Goal: Navigation & Orientation: Find specific page/section

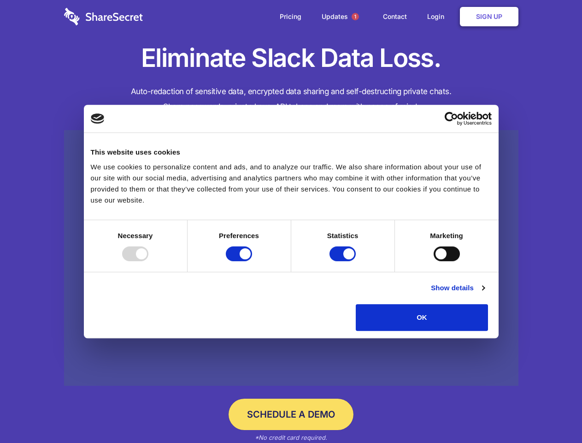
click at [148, 261] on div at bounding box center [135, 253] width 26 height 15
click at [252, 261] on input "Preferences" at bounding box center [239, 253] width 26 height 15
checkbox input "false"
click at [344, 261] on input "Statistics" at bounding box center [343, 253] width 26 height 15
checkbox input "false"
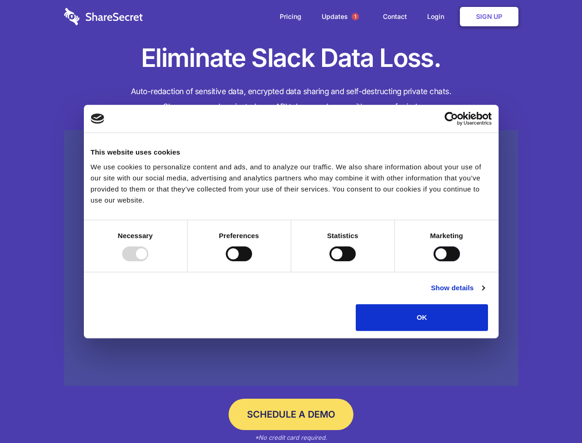
click at [434, 261] on input "Marketing" at bounding box center [447, 253] width 26 height 15
checkbox input "true"
click at [485, 293] on link "Show details" at bounding box center [457, 287] width 53 height 11
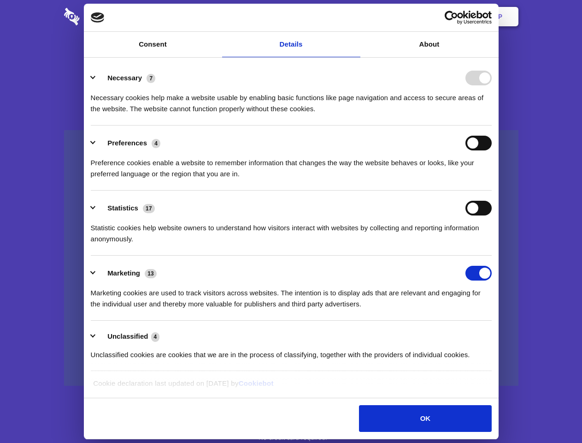
click at [509, 334] on link at bounding box center [291, 258] width 455 height 256
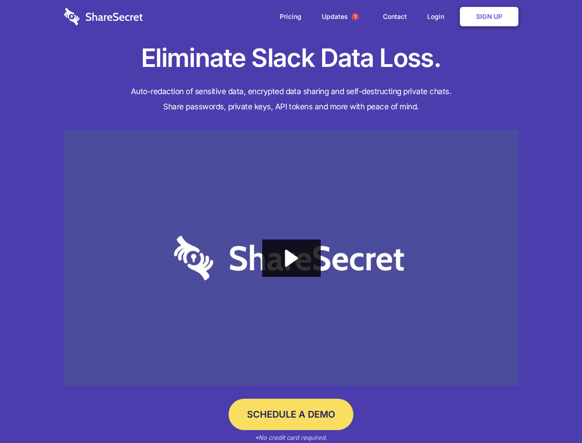
click at [355, 17] on span "1" at bounding box center [355, 16] width 7 height 7
